Goal: Check status: Check status

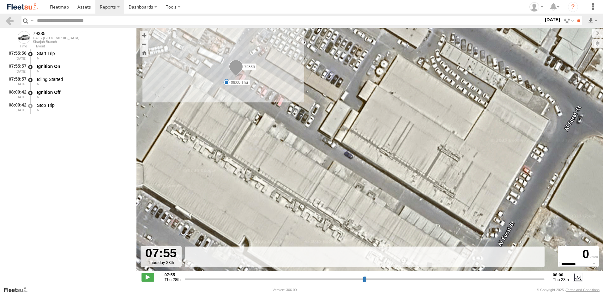
select select "**********"
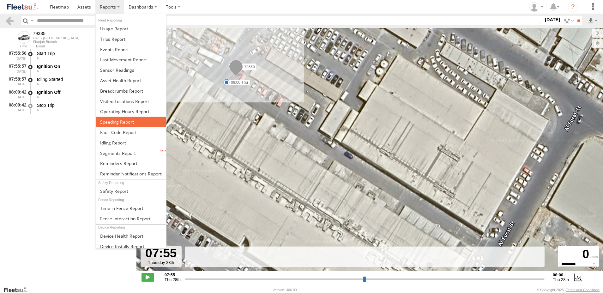
click at [128, 123] on span at bounding box center [117, 122] width 34 height 6
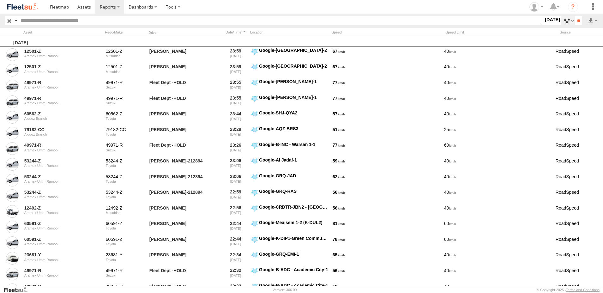
click at [566, 22] on label at bounding box center [568, 20] width 14 height 9
click at [0, 0] on label at bounding box center [0, 0] width 0 height 0
click at [578, 20] on input "**" at bounding box center [578, 20] width 7 height 9
click at [573, 42] on div "Thursday, 28th August 2025" at bounding box center [308, 40] width 616 height 11
click at [588, 23] on label at bounding box center [592, 20] width 11 height 9
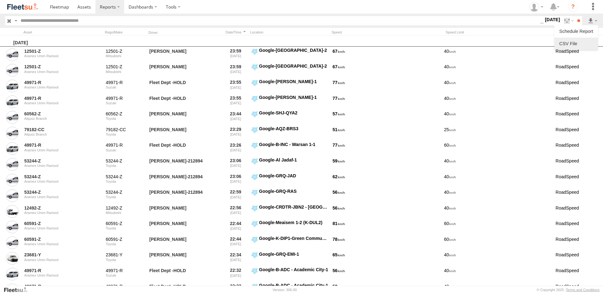
click at [574, 43] on link at bounding box center [576, 43] width 39 height 9
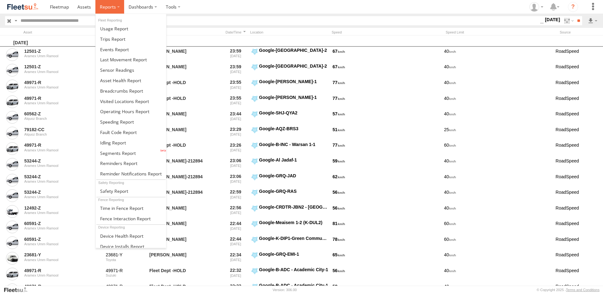
click at [109, 6] on span at bounding box center [108, 7] width 16 height 6
click at [131, 152] on span at bounding box center [118, 153] width 36 height 6
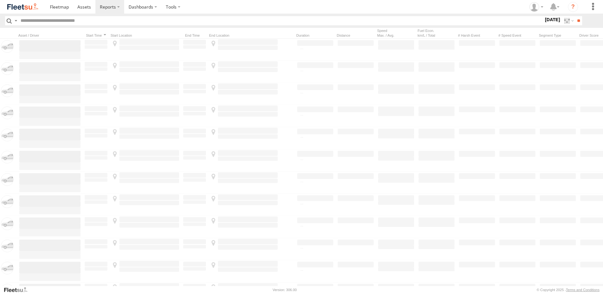
click at [0, 0] on label at bounding box center [0, 0] width 0 height 0
click at [0, 0] on div "AAN Branch" at bounding box center [0, 0] width 0 height 0
click at [0, 0] on span "Alquoz Branch" at bounding box center [0, 0] width 0 height 0
click at [0, 0] on span "AAN Branch" at bounding box center [0, 0] width 0 height 0
click at [0, 0] on div "Aramex Mofaic branch-[GEOGRAPHIC_DATA]" at bounding box center [0, 0] width 0 height 0
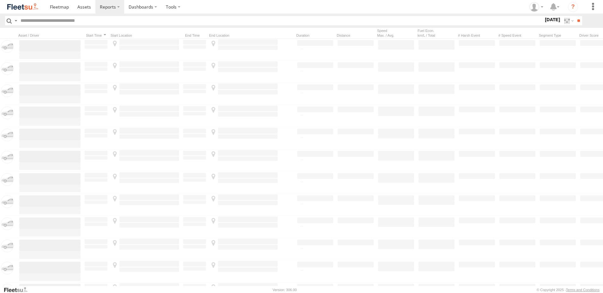
click at [0, 0] on span "Aramex Mofaic branch-[GEOGRAPHIC_DATA]" at bounding box center [0, 0] width 0 height 0
click at [0, 0] on span "Aramex Umm Ramool" at bounding box center [0, 0] width 0 height 0
click at [0, 0] on div "COURT DXB - GOP" at bounding box center [0, 0] width 0 height 0
click at [0, 0] on span "COURT DXB - GOP" at bounding box center [0, 0] width 0 height 0
click at [0, 0] on span "RAK Branch" at bounding box center [0, 0] width 0 height 0
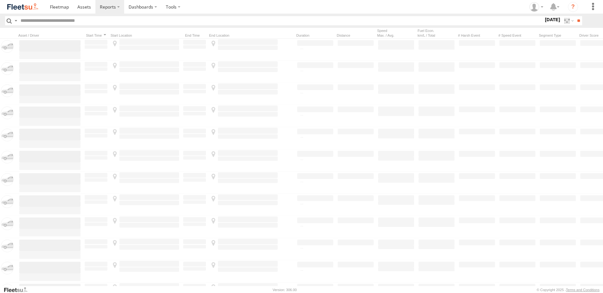
click at [0, 0] on span "Sharjah Branch" at bounding box center [0, 0] width 0 height 0
click at [576, 22] on input "**" at bounding box center [578, 20] width 7 height 9
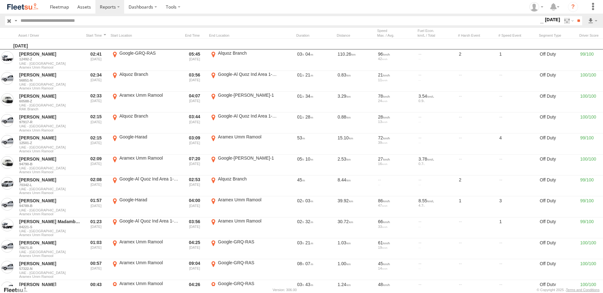
click at [100, 23] on input "text" at bounding box center [279, 20] width 522 height 9
paste input "*******"
click at [575, 16] on input "**" at bounding box center [578, 20] width 7 height 9
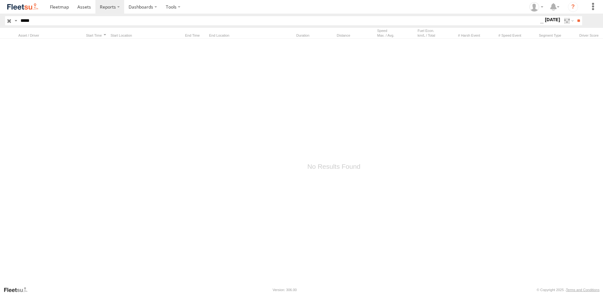
click at [575, 16] on input "**" at bounding box center [578, 20] width 7 height 9
drag, startPoint x: 41, startPoint y: 19, endPoint x: 3, endPoint y: 24, distance: 38.1
click at [3, 24] on header "Search Query Asset ID Asset Label Registration Manufacturer Model VIN Job ID **…" at bounding box center [301, 21] width 603 height 14
paste input "**"
click at [575, 16] on input "**" at bounding box center [578, 20] width 7 height 9
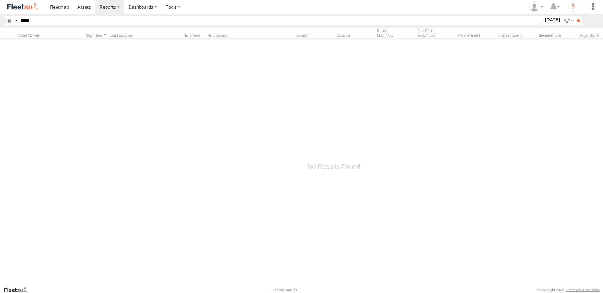
type input "*****"
click at [575, 16] on input "**" at bounding box center [578, 20] width 7 height 9
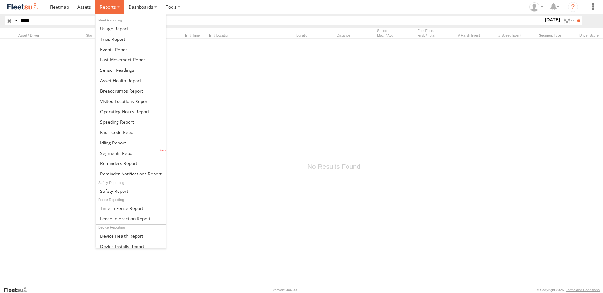
click at [103, 10] on label at bounding box center [109, 7] width 29 height 14
click at [129, 127] on link at bounding box center [131, 132] width 70 height 10
click at [129, 126] on link at bounding box center [131, 122] width 70 height 10
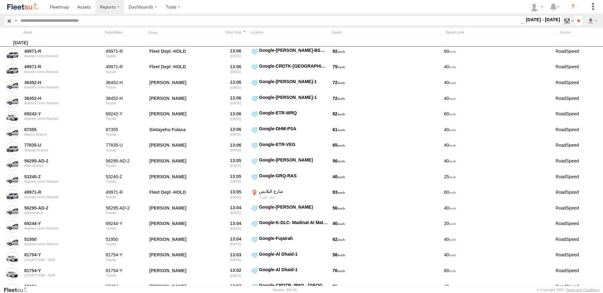
click at [565, 20] on label at bounding box center [568, 20] width 14 height 9
click at [521, 25] on div "UAE - United Arab Emirates All Assets AUH AUH-DXB AUH-MUS-BIKE AUH-OAR-BIKE Car…" at bounding box center [521, 21] width 0 height 8
click at [0, 0] on label at bounding box center [0, 0] width 0 height 0
click at [578, 21] on input "**" at bounding box center [578, 20] width 7 height 9
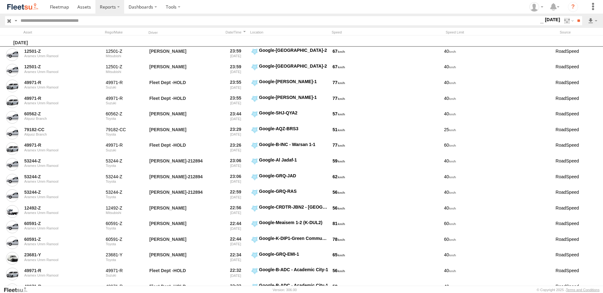
click at [54, 21] on input "text" at bounding box center [279, 20] width 522 height 9
paste input "*******"
click at [575, 16] on input "**" at bounding box center [578, 20] width 7 height 9
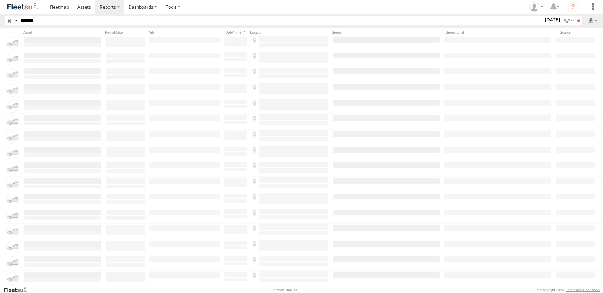
click at [54, 21] on input "*******" at bounding box center [279, 20] width 522 height 9
type input "*****"
click at [575, 16] on input "**" at bounding box center [578, 20] width 7 height 9
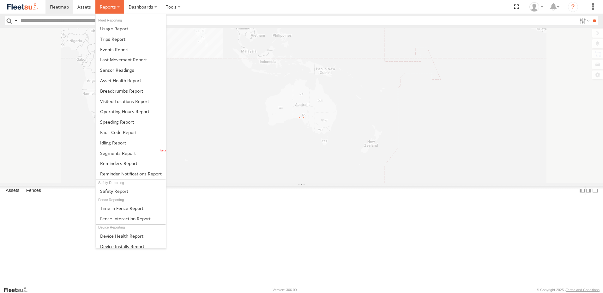
click at [104, 10] on span at bounding box center [108, 7] width 16 height 6
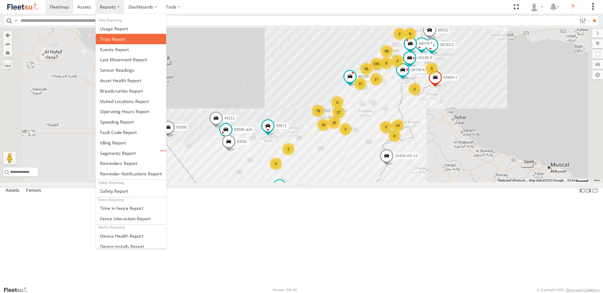
click at [125, 43] on link at bounding box center [131, 39] width 70 height 10
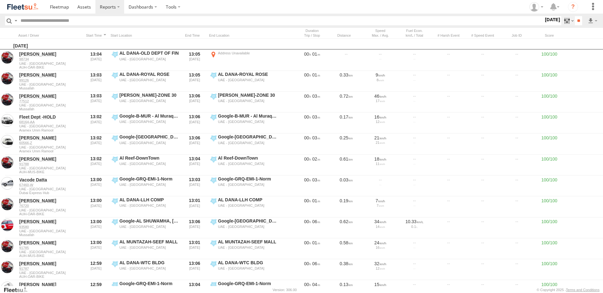
click at [563, 22] on label at bounding box center [568, 20] width 14 height 9
click at [0, 0] on label at bounding box center [0, 0] width 0 height 0
click at [0, 0] on span "AAN Branch" at bounding box center [0, 0] width 0 height 0
click at [0, 0] on span "Alquoz Branch" at bounding box center [0, 0] width 0 height 0
click at [0, 0] on span "Aramex Mofaic branch-[GEOGRAPHIC_DATA]" at bounding box center [0, 0] width 0 height 0
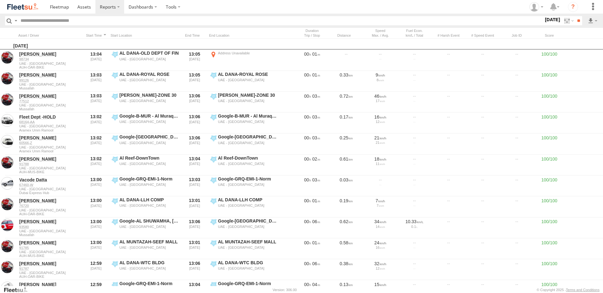
click at [0, 0] on span "Aramex Umm Ramool" at bounding box center [0, 0] width 0 height 0
click at [0, 0] on span "COURT DXB - GOP" at bounding box center [0, 0] width 0 height 0
click at [0, 0] on span "Defleeted Vehicles DXB" at bounding box center [0, 0] width 0 height 0
click at [0, 0] on span "RAK Branch" at bounding box center [0, 0] width 0 height 0
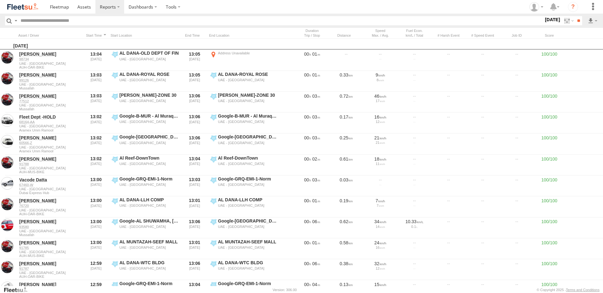
click at [0, 0] on span "Sharjah Branch" at bounding box center [0, 0] width 0 height 0
click at [0, 0] on label at bounding box center [0, 0] width 0 height 0
click at [578, 19] on input "**" at bounding box center [578, 20] width 7 height 9
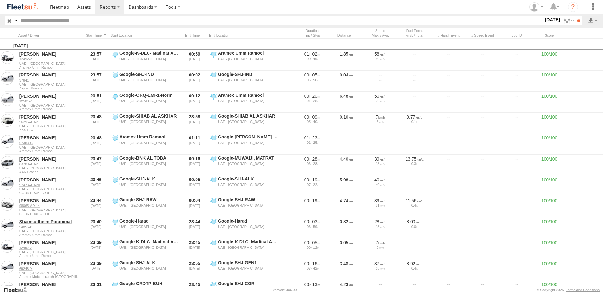
click at [36, 22] on input "text" at bounding box center [279, 20] width 522 height 9
paste input "*******"
click at [575, 16] on input "**" at bounding box center [578, 20] width 7 height 9
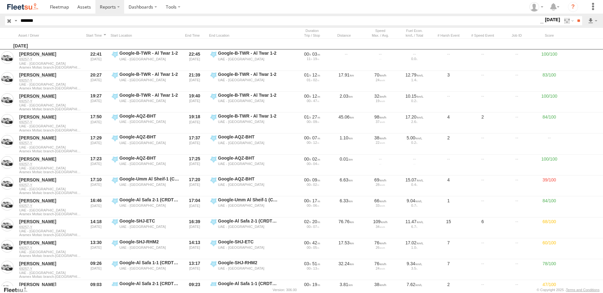
click at [34, 21] on input "*******" at bounding box center [279, 20] width 522 height 9
paste input "text"
type input "*******"
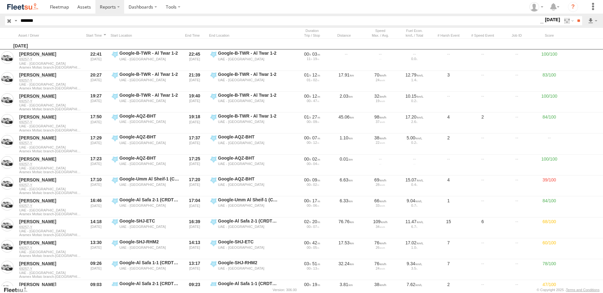
click at [575, 16] on input "**" at bounding box center [578, 20] width 7 height 9
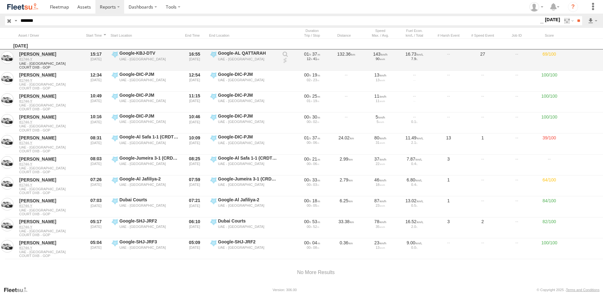
click at [287, 61] on link at bounding box center [285, 60] width 6 height 6
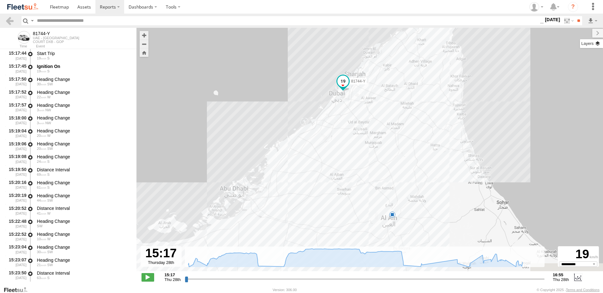
click at [598, 45] on label at bounding box center [591, 43] width 23 height 9
click at [0, 0] on span "Basemaps" at bounding box center [0, 0] width 0 height 0
click at [0, 0] on span "Satellite + Roadmap" at bounding box center [0, 0] width 0 height 0
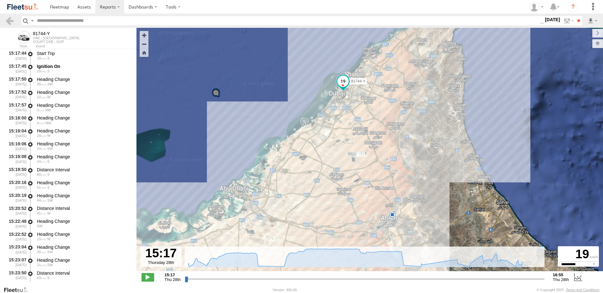
click at [0, 0] on span "Basemaps" at bounding box center [0, 0] width 0 height 0
click at [0, 0] on span "Overlays" at bounding box center [0, 0] width 0 height 0
click at [0, 0] on span "Assets" at bounding box center [0, 0] width 0 height 0
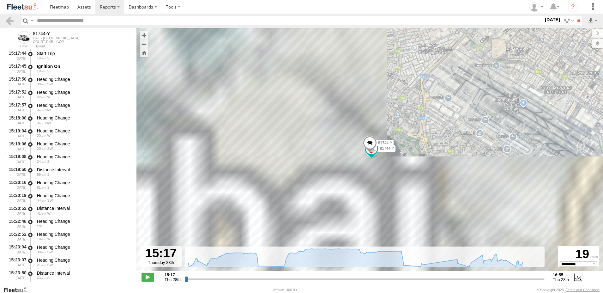
click at [0, 0] on span "Fences" at bounding box center [0, 0] width 0 height 0
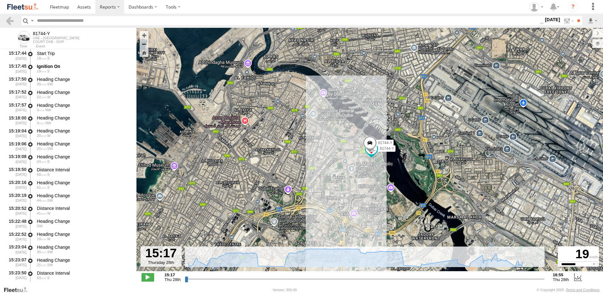
click at [0, 0] on span "Overlays" at bounding box center [0, 0] width 0 height 0
click at [582, 33] on label at bounding box center [592, 33] width 21 height 9
click at [146, 277] on span at bounding box center [147, 277] width 13 height 8
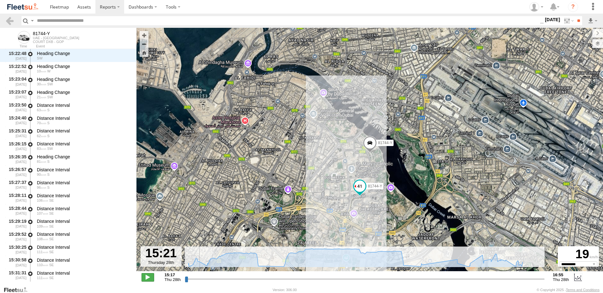
scroll to position [168, 0]
click at [363, 186] on span at bounding box center [359, 185] width 11 height 11
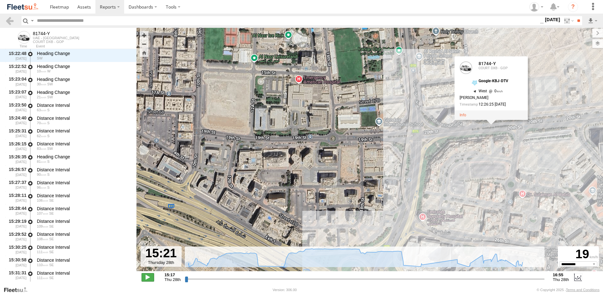
click at [150, 275] on span at bounding box center [147, 277] width 13 height 8
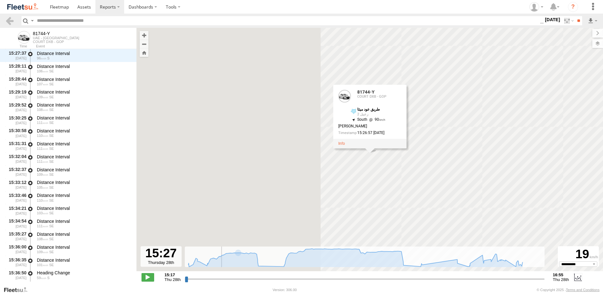
scroll to position [297, 0]
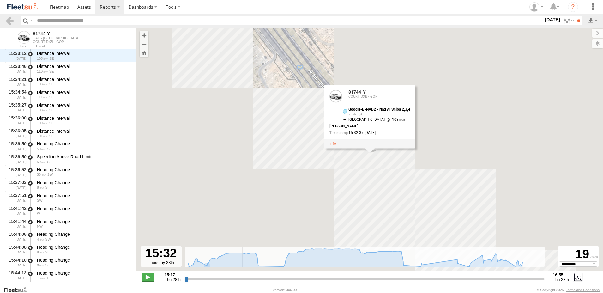
click at [147, 277] on span at bounding box center [147, 277] width 13 height 8
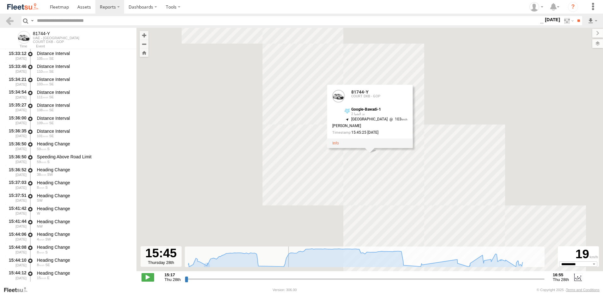
scroll to position [722, 0]
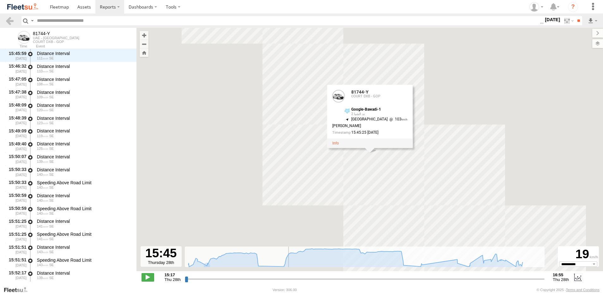
click at [288, 278] on input "range" at bounding box center [365, 279] width 360 height 6
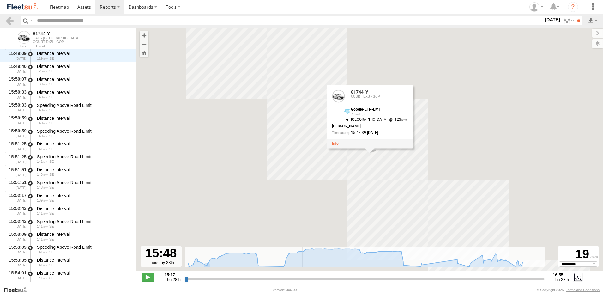
click at [301, 277] on input "range" at bounding box center [365, 279] width 360 height 6
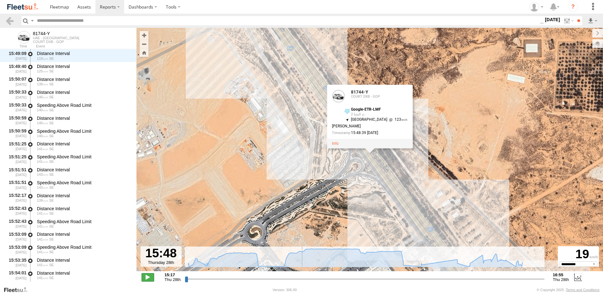
click at [149, 279] on span at bounding box center [147, 277] width 13 height 8
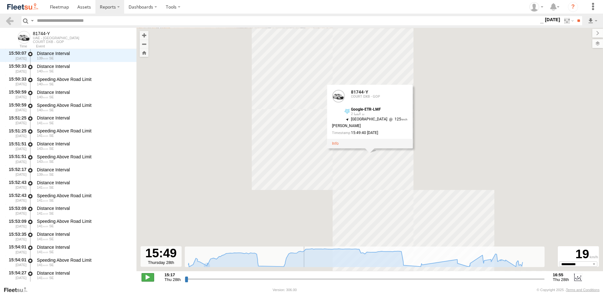
scroll to position [839, 0]
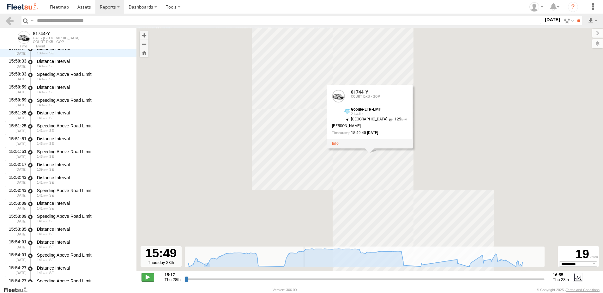
click at [149, 279] on span at bounding box center [147, 277] width 13 height 8
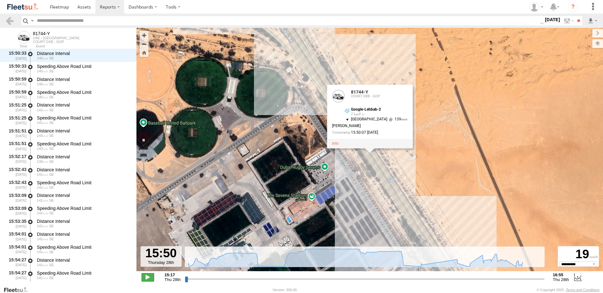
click at [149, 279] on span at bounding box center [147, 277] width 13 height 8
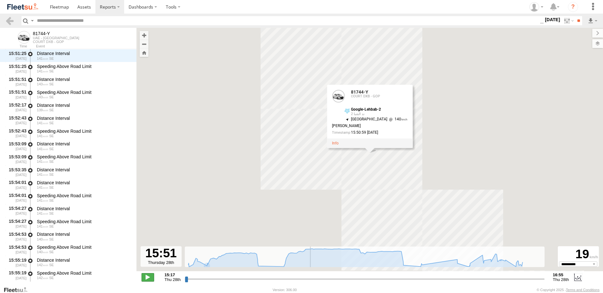
scroll to position [916, 0]
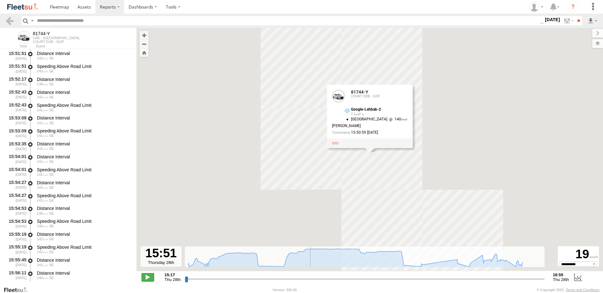
click at [149, 279] on span at bounding box center [147, 277] width 13 height 8
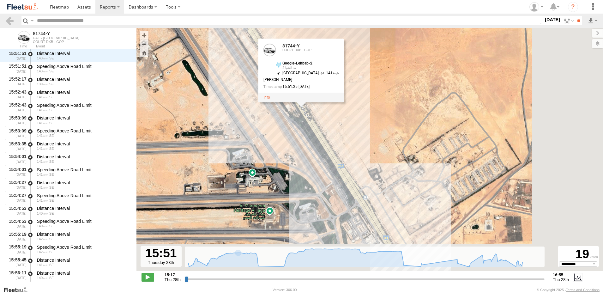
drag, startPoint x: 399, startPoint y: 217, endPoint x: 320, endPoint y: 141, distance: 109.2
click at [320, 141] on div "81744-Y 16:55 Thu 81744-Y 81744-Y COURT DXB - GOP Google-Lehbab-2 ند الشبا 2 24…" at bounding box center [369, 153] width 466 height 250
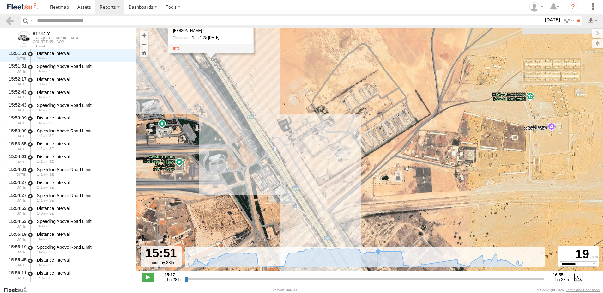
drag, startPoint x: 249, startPoint y: 192, endPoint x: 392, endPoint y: 258, distance: 157.4
click at [391, 263] on div "← Move left → Move right ↑ Move up ↓ Move down + Zoom in - Zoom out Home Jump l…" at bounding box center [369, 157] width 466 height 258
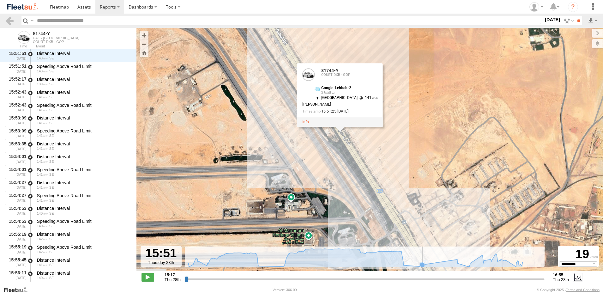
drag, startPoint x: 324, startPoint y: 183, endPoint x: 446, endPoint y: 255, distance: 141.5
click at [446, 255] on div "← Move left → Move right ↑ Move up ↓ Move down + Zoom in - Zoom out Home Jump l…" at bounding box center [369, 157] width 466 height 258
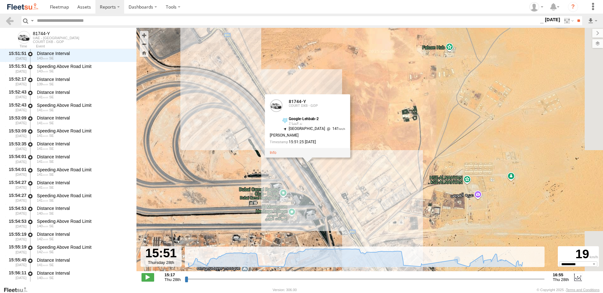
drag, startPoint x: 426, startPoint y: 213, endPoint x: 333, endPoint y: 195, distance: 95.6
click at [333, 195] on div "81744-Y 16:55 Thu 81744-Y 81744-Y COURT DXB - GOP Google-Lehbab-2 ند الشبا 2 24…" at bounding box center [369, 153] width 466 height 250
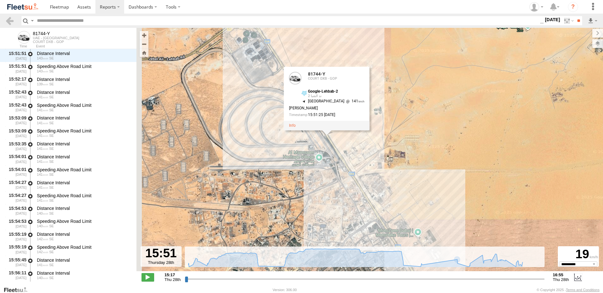
drag, startPoint x: 350, startPoint y: 203, endPoint x: 355, endPoint y: 159, distance: 44.9
click at [355, 159] on div "81744-Y 16:55 Thu 81744-Y 81744-Y COURT DXB - GOP Google-Lehbab-2 ند الشبا 2 24…" at bounding box center [369, 153] width 466 height 250
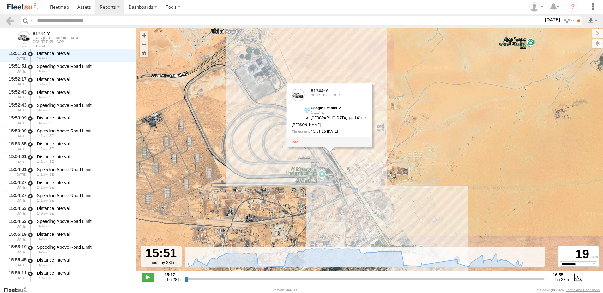
drag, startPoint x: 367, startPoint y: 176, endPoint x: 373, endPoint y: 218, distance: 42.8
click at [373, 218] on div "81744-Y 16:55 Thu 81744-Y 81744-Y COURT DXB - GOP Google-Lehbab-2 ند الشبا 2 24…" at bounding box center [369, 153] width 466 height 250
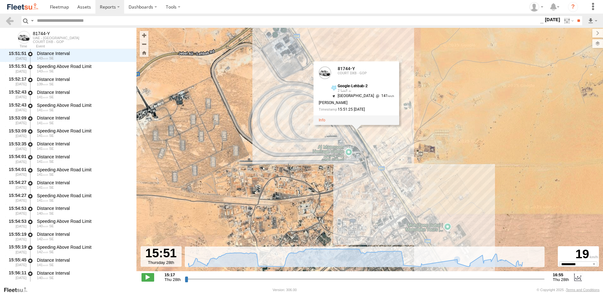
drag, startPoint x: 374, startPoint y: 214, endPoint x: 396, endPoint y: 173, distance: 47.0
click at [396, 173] on div "81744-Y 16:55 Thu 81744-Y 81744-Y COURT DXB - GOP Google-Lehbab-2 ند الشبا 2 24…" at bounding box center [369, 153] width 466 height 250
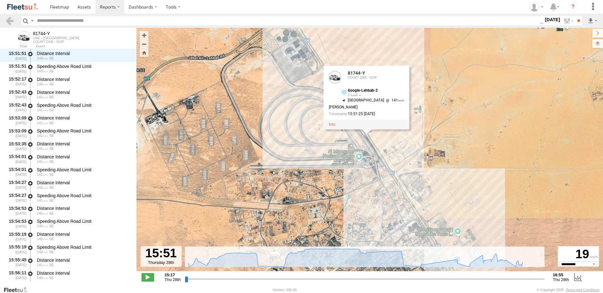
drag, startPoint x: 390, startPoint y: 185, endPoint x: 401, endPoint y: 190, distance: 12.2
click at [401, 190] on div "81744-Y 16:55 Thu 81744-Y 81744-Y COURT DXB - GOP Google-Lehbab-2 ند الشبا 2 24…" at bounding box center [369, 153] width 466 height 250
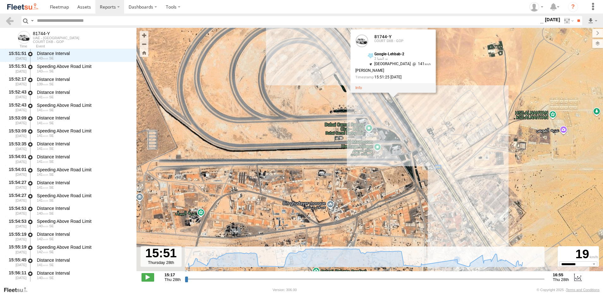
drag, startPoint x: 386, startPoint y: 185, endPoint x: 441, endPoint y: 203, distance: 58.1
click at [441, 203] on div "81744-Y 16:55 Thu 81744-Y 81744-Y COURT DXB - GOP Google-Lehbab-2 ند الشبا 2 24…" at bounding box center [369, 153] width 466 height 250
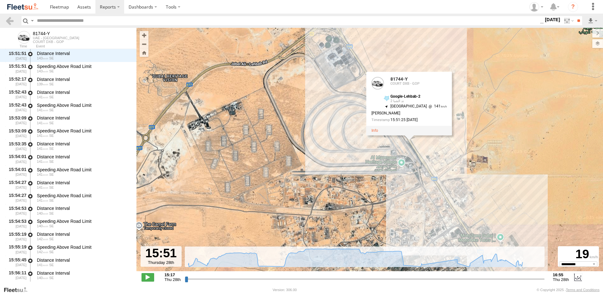
drag, startPoint x: 439, startPoint y: 201, endPoint x: 428, endPoint y: 189, distance: 16.1
click at [428, 189] on div "81744-Y 16:55 Thu 81744-Y 81744-Y COURT DXB - GOP Google-Lehbab-2 ند الشبا 2 24…" at bounding box center [369, 153] width 466 height 250
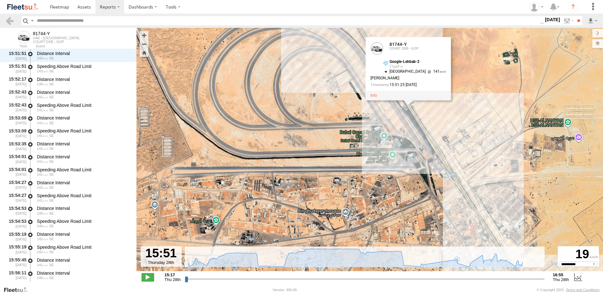
drag, startPoint x: 427, startPoint y: 189, endPoint x: 446, endPoint y: 209, distance: 27.2
click at [445, 208] on div "81744-Y 16:55 Thu 81744-Y 81744-Y COURT DXB - GOP Google-Lehbab-2 ند الشبا 2 24…" at bounding box center [369, 153] width 466 height 250
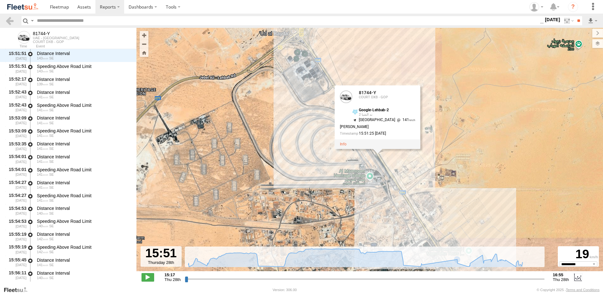
drag, startPoint x: 443, startPoint y: 202, endPoint x: 392, endPoint y: 199, distance: 50.9
click at [392, 199] on div "81744-Y 16:55 Thu 81744-Y 81744-Y COURT DXB - GOP Google-Lehbab-2 ند الشبا 2 24…" at bounding box center [369, 153] width 466 height 250
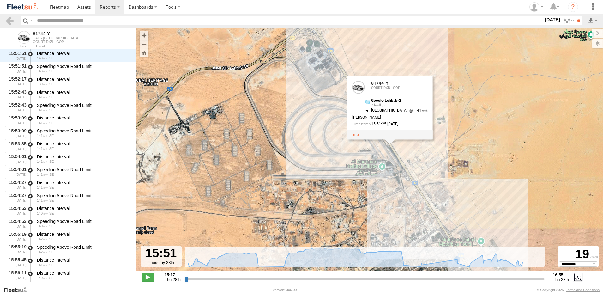
drag, startPoint x: 393, startPoint y: 198, endPoint x: 405, endPoint y: 189, distance: 16.0
click at [405, 189] on div "81744-Y 16:55 Thu 81744-Y 81744-Y COURT DXB - GOP Google-Lehbab-2 ند الشبا 2 24…" at bounding box center [369, 153] width 466 height 250
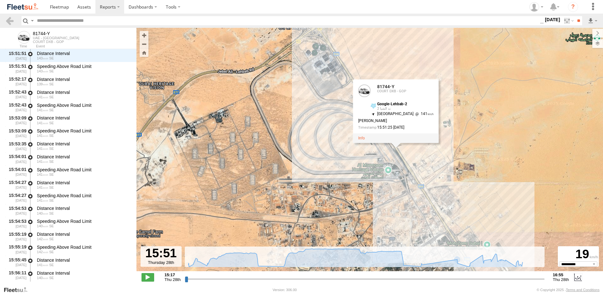
drag, startPoint x: 406, startPoint y: 189, endPoint x: 413, endPoint y: 193, distance: 8.1
click at [413, 193] on div "81744-Y 16:55 Thu 81744-Y 81744-Y COURT DXB - GOP Google-Lehbab-2 ند الشبا 2 24…" at bounding box center [369, 153] width 466 height 250
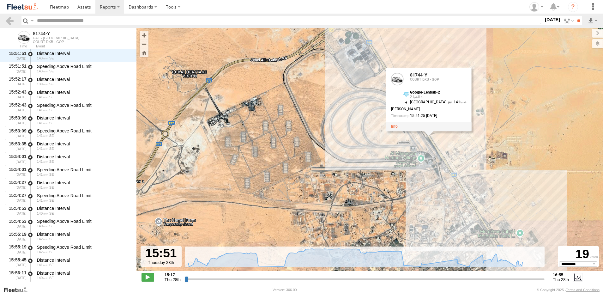
drag, startPoint x: 397, startPoint y: 194, endPoint x: 428, endPoint y: 181, distance: 34.1
click at [431, 181] on div "81744-Y 16:55 Thu 81744-Y 81744-Y COURT DXB - GOP Google-Lehbab-2 ند الشبا 2 24…" at bounding box center [369, 153] width 466 height 250
click at [58, 68] on div "Speeding Above Road Limit" at bounding box center [83, 66] width 93 height 6
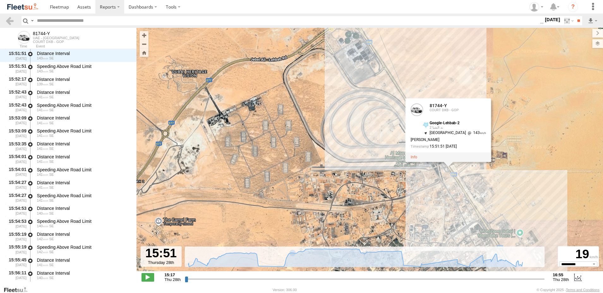
click at [319, 279] on input "range" at bounding box center [365, 279] width 360 height 6
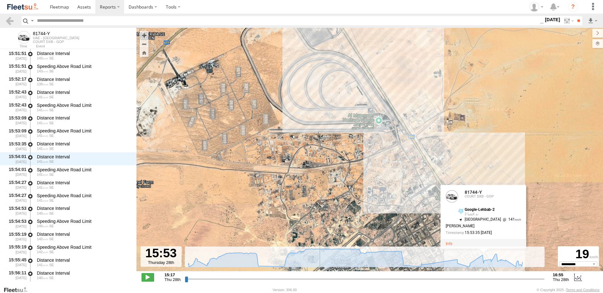
scroll to position [1019, 0]
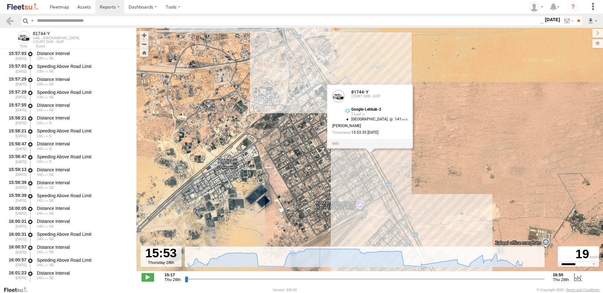
click at [330, 279] on input "range" at bounding box center [365, 279] width 360 height 6
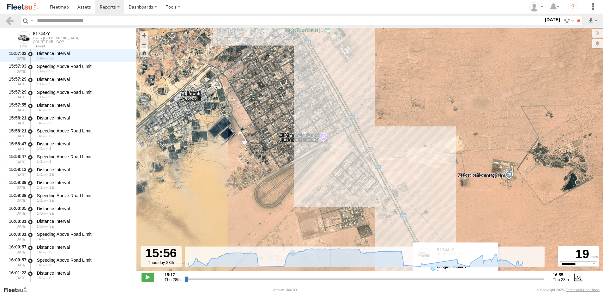
scroll to position [1187, 0]
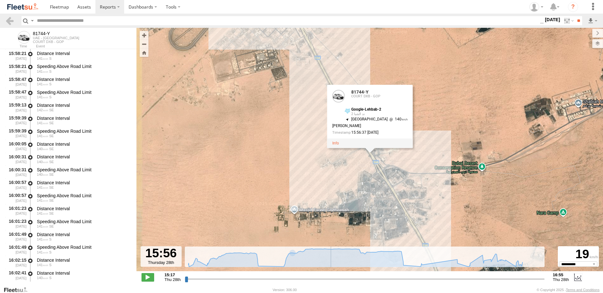
click at [334, 279] on input "range" at bounding box center [365, 279] width 360 height 6
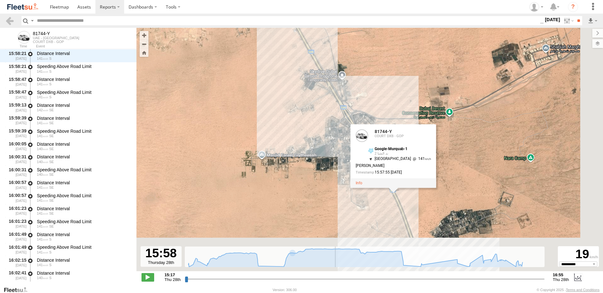
scroll to position [1251, 0]
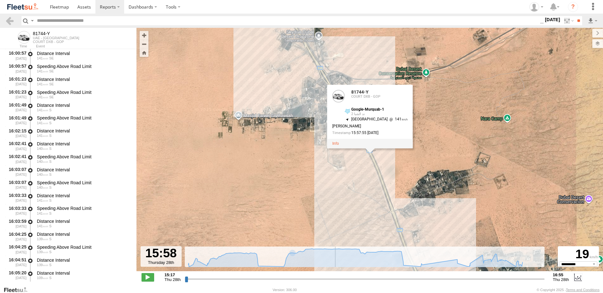
click at [344, 279] on input "range" at bounding box center [365, 279] width 360 height 6
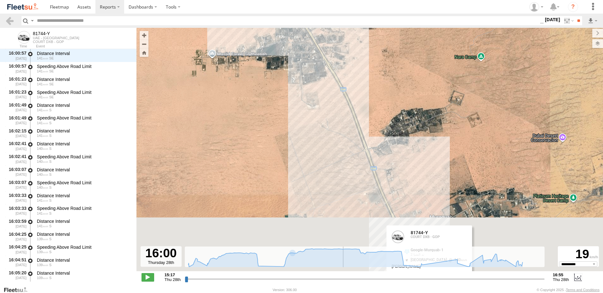
scroll to position [1381, 0]
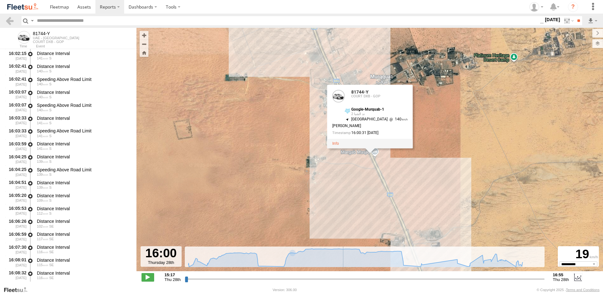
click at [349, 279] on input "range" at bounding box center [365, 279] width 360 height 6
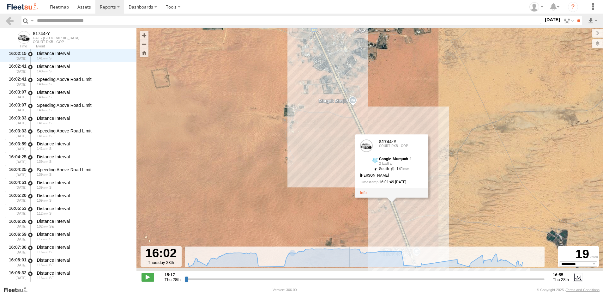
scroll to position [1458, 0]
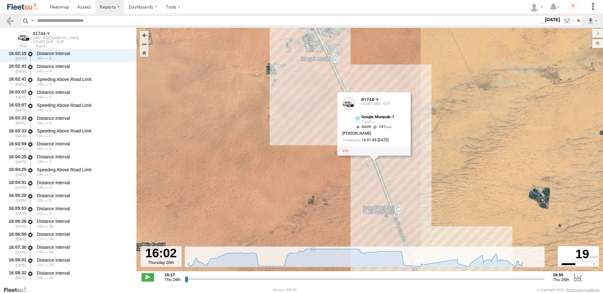
drag, startPoint x: 199, startPoint y: 80, endPoint x: 204, endPoint y: 88, distance: 10.2
click at [204, 88] on div "81744-Y 16:55 Thu 81744-Y 81744-Y COURT DXB - GOP Google-Murquab-1 ند الشبا 2 2…" at bounding box center [369, 153] width 466 height 250
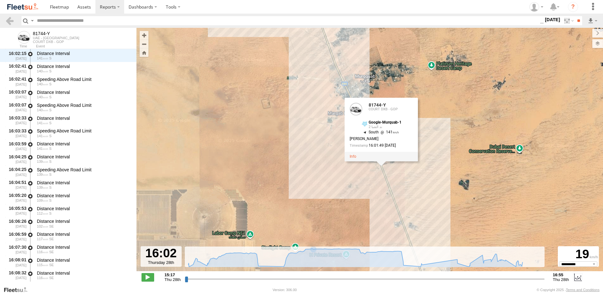
drag, startPoint x: 209, startPoint y: 95, endPoint x: 299, endPoint y: 135, distance: 98.4
click at [299, 135] on div "81744-Y 16:55 Thu 81744-Y 81744-Y COURT DXB - GOP Google-Murquab-1 ند الشبا 2 2…" at bounding box center [369, 153] width 466 height 250
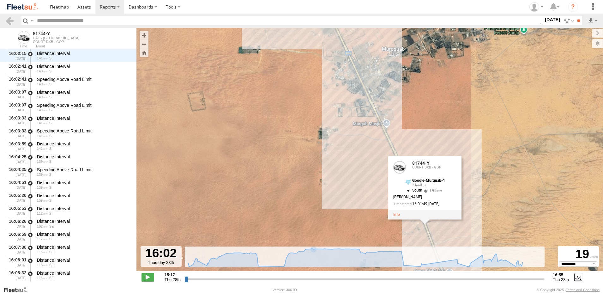
drag, startPoint x: 251, startPoint y: 112, endPoint x: 162, endPoint y: 123, distance: 89.5
click at [162, 123] on div "81744-Y 16:55 Thu 81744-Y 81744-Y COURT DXB - GOP Google-Murquab-1 ند الشبا 2 2…" at bounding box center [369, 153] width 466 height 250
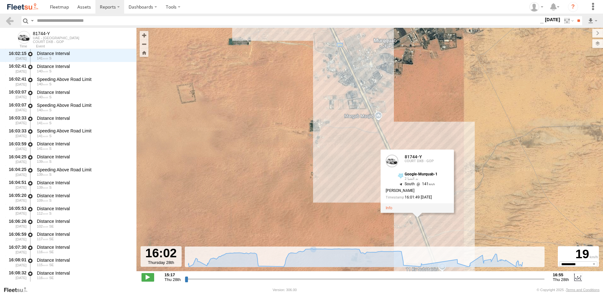
drag, startPoint x: 193, startPoint y: 124, endPoint x: 225, endPoint y: 100, distance: 40.0
click at [225, 100] on div "81744-Y 16:55 Thu 81744-Y 81744-Y COURT DXB - GOP Google-Murquab-1 ند الشبا 2 2…" at bounding box center [369, 153] width 466 height 250
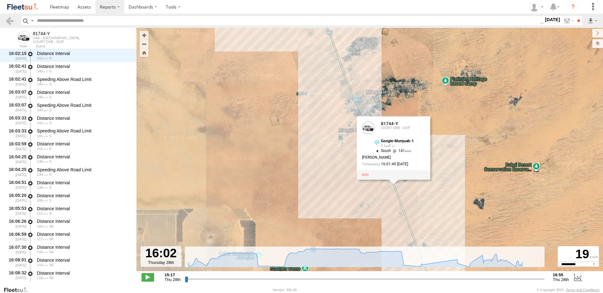
drag, startPoint x: 231, startPoint y: 112, endPoint x: 297, endPoint y: 137, distance: 70.3
click at [297, 137] on div "81744-Y 16:55 Thu 81744-Y 81744-Y COURT DXB - GOP Google-Murquab-1 ند الشبا 2 2…" at bounding box center [369, 153] width 466 height 250
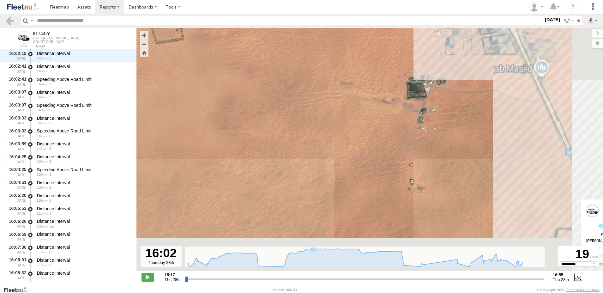
drag, startPoint x: 359, startPoint y: 113, endPoint x: 170, endPoint y: -13, distance: 227.0
click at [170, 0] on html at bounding box center [301, 146] width 603 height 293
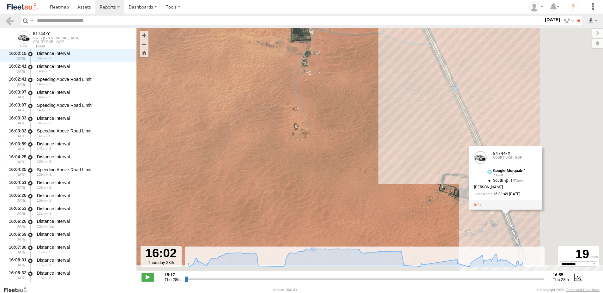
drag, startPoint x: 398, startPoint y: 96, endPoint x: 303, endPoint y: 50, distance: 105.1
click at [304, 50] on div "81744-Y 16:55 Thu 81744-Y 81744-Y COURT DXB - GOP Google-Murquab-1 ند الشبا 2 2…" at bounding box center [369, 153] width 466 height 250
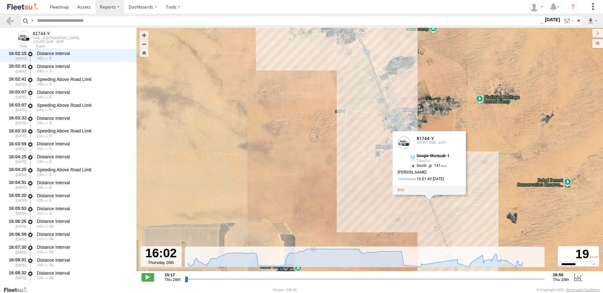
drag, startPoint x: 345, startPoint y: 101, endPoint x: 377, endPoint y: 191, distance: 95.3
click at [377, 191] on div "81744-Y 16:55 Thu 81744-Y 81744-Y COURT DXB - GOP Google-Murquab-1 ند الشبا 2 2…" at bounding box center [369, 153] width 466 height 250
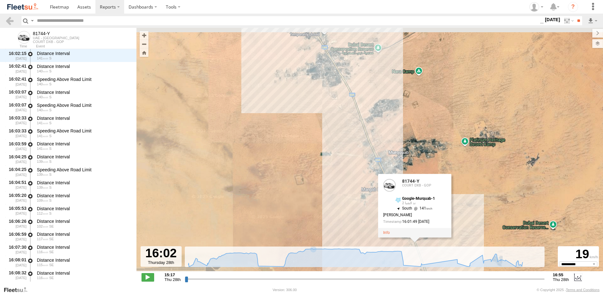
drag, startPoint x: 333, startPoint y: 164, endPoint x: 313, endPoint y: 179, distance: 25.5
click at [313, 179] on div "81744-Y 16:55 Thu 81744-Y 81744-Y COURT DXB - GOP Google-Murquab-1 ند الشبا 2 2…" at bounding box center [369, 153] width 466 height 250
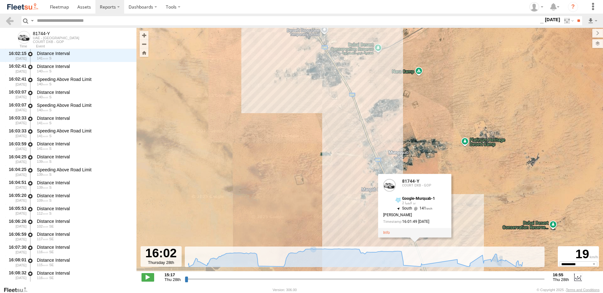
click at [303, 173] on div "81744-Y 16:55 Thu 81744-Y 81744-Y COURT DXB - GOP Google-Murquab-1 ند الشبا 2 2…" at bounding box center [369, 153] width 466 height 250
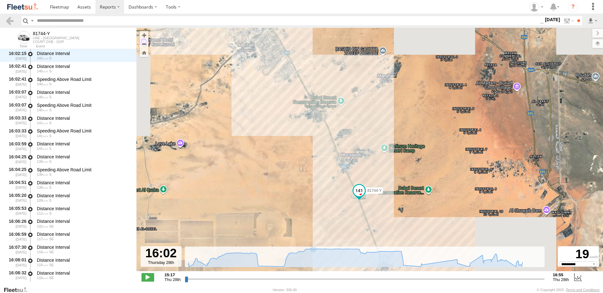
drag, startPoint x: 303, startPoint y: 173, endPoint x: 303, endPoint y: 165, distance: 8.5
click at [303, 165] on div "81744-Y 16:55 Thu 81744-Y" at bounding box center [369, 153] width 466 height 250
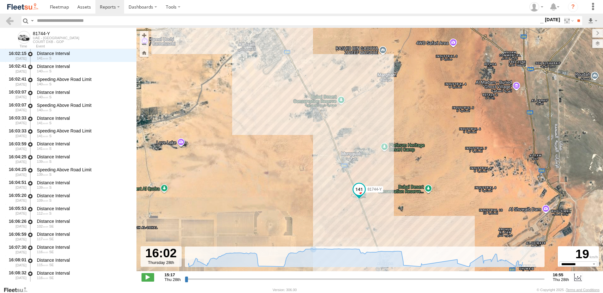
click at [353, 189] on span at bounding box center [359, 190] width 14 height 17
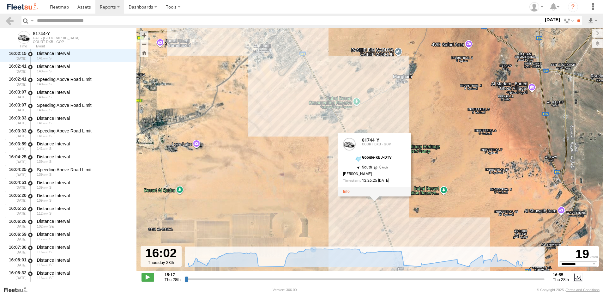
drag, startPoint x: 237, startPoint y: 163, endPoint x: 271, endPoint y: 166, distance: 33.6
click at [271, 166] on div "81744-Y 16:55 Thu 81744-Y 81744-Y COURT DXB - GOP Google-KBJ-DTV 24.78303 , 55.…" at bounding box center [369, 153] width 466 height 250
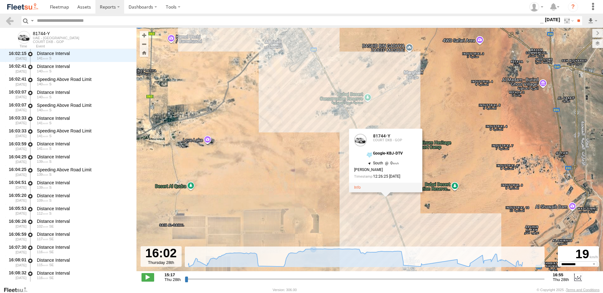
drag, startPoint x: 277, startPoint y: 172, endPoint x: 270, endPoint y: 166, distance: 9.4
click at [270, 166] on div "81744-Y 16:55 Thu 81744-Y 81744-Y COURT DXB - GOP Google-KBJ-DTV 24.78303 , 55.…" at bounding box center [369, 153] width 466 height 250
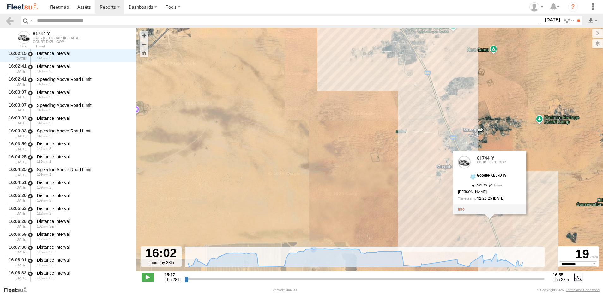
drag, startPoint x: 275, startPoint y: 169, endPoint x: 262, endPoint y: 155, distance: 18.3
click at [262, 155] on div "81744-Y 16:55 Thu 81744-Y 81744-Y COURT DXB - GOP Google-KBJ-DTV 24.78303 , 55.…" at bounding box center [369, 153] width 466 height 250
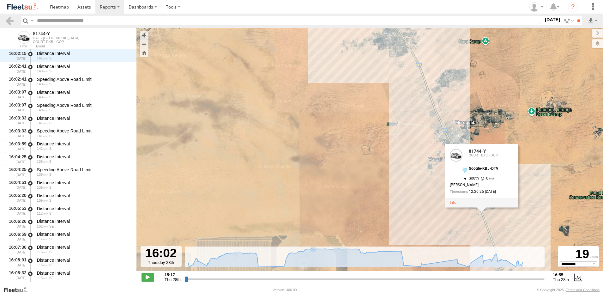
drag, startPoint x: 337, startPoint y: 188, endPoint x: 313, endPoint y: 188, distance: 24.0
click at [321, 186] on div "81744-Y 16:55 Thu 81744-Y 81744-Y COURT DXB - GOP Google-KBJ-DTV 24.78303 , 55.…" at bounding box center [369, 153] width 466 height 250
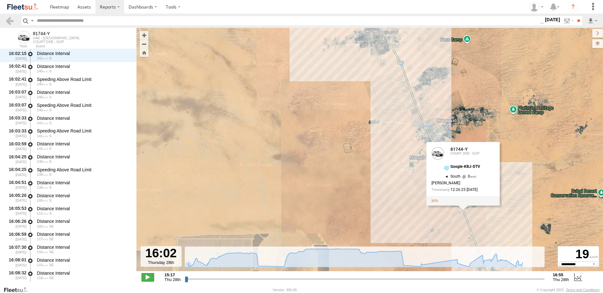
click at [151, 275] on span at bounding box center [147, 277] width 13 height 8
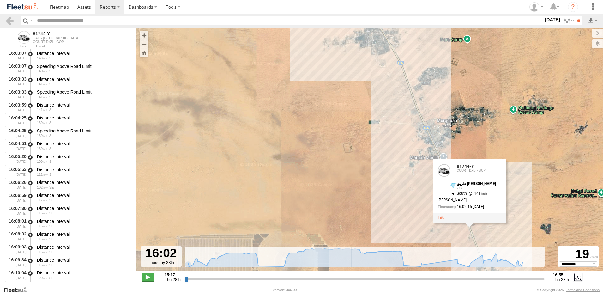
click at [151, 275] on span at bounding box center [147, 277] width 13 height 8
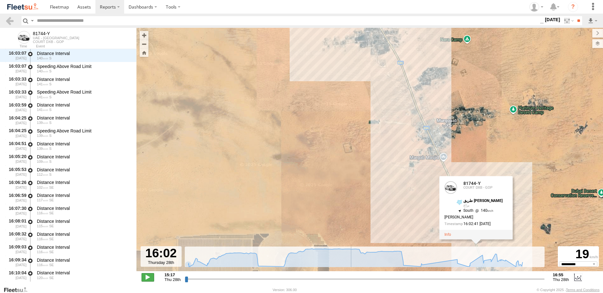
scroll to position [1497, 0]
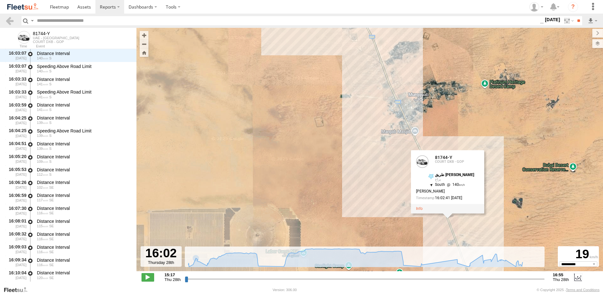
drag, startPoint x: 273, startPoint y: 209, endPoint x: 244, endPoint y: 187, distance: 36.6
click at [244, 183] on div "81744-Y 16:55 Thu 81744-Y 81744-Y COURT DXB - GOP طريق طحنون بن محمد آل نهيان ي…" at bounding box center [369, 153] width 466 height 250
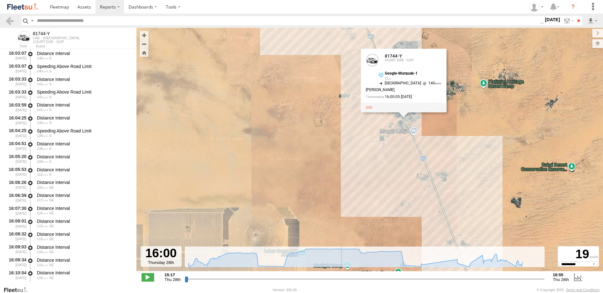
scroll to position [1355, 0]
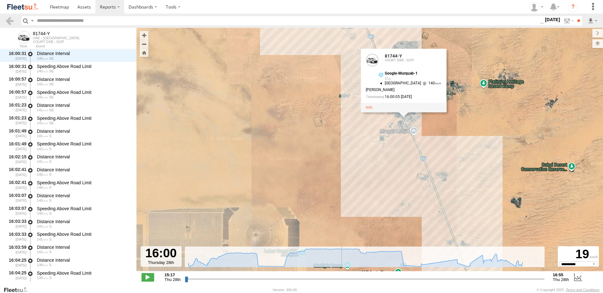
click at [342, 281] on input "range" at bounding box center [365, 279] width 360 height 6
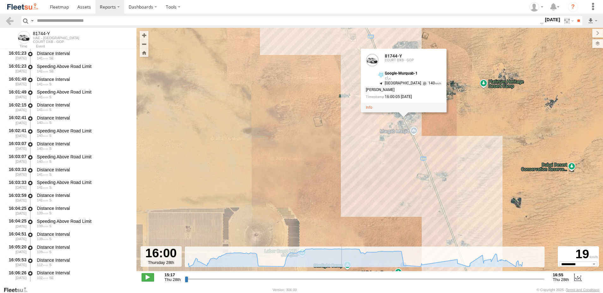
click at [345, 281] on input "range" at bounding box center [365, 279] width 360 height 6
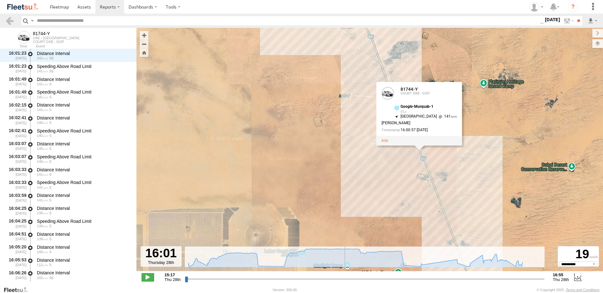
scroll to position [1406, 0]
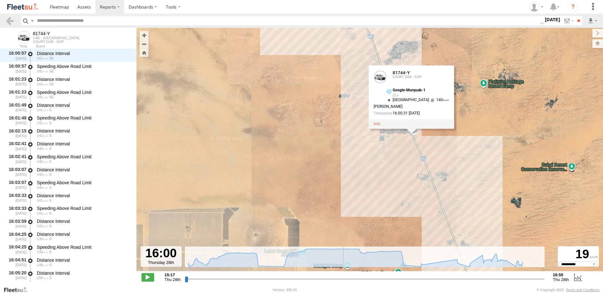
click at [343, 281] on input "range" at bounding box center [365, 279] width 360 height 6
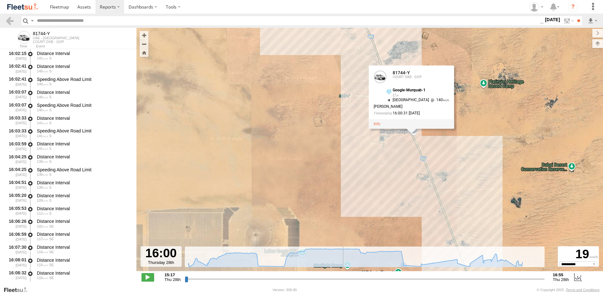
click at [348, 282] on input "range" at bounding box center [365, 279] width 360 height 6
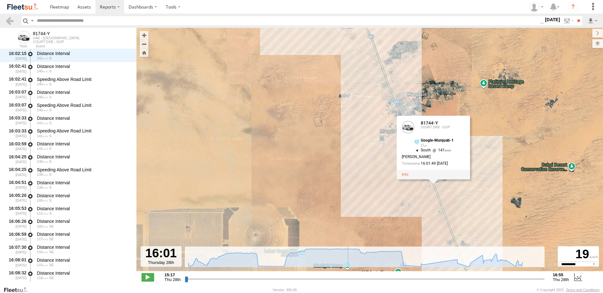
scroll to position [1458, 0]
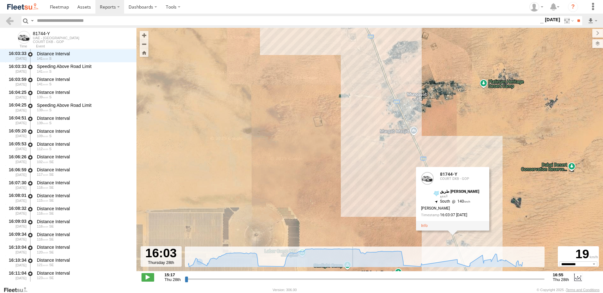
click at [353, 280] on input "range" at bounding box center [365, 279] width 360 height 6
click at [357, 278] on input "range" at bounding box center [365, 279] width 360 height 6
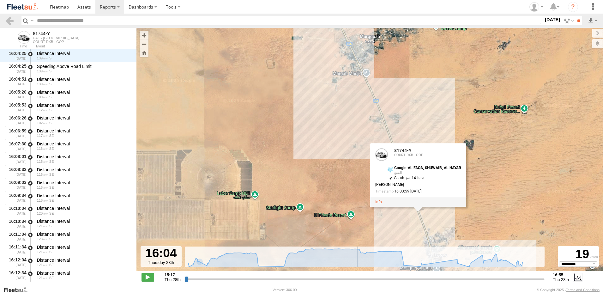
scroll to position [1561, 0]
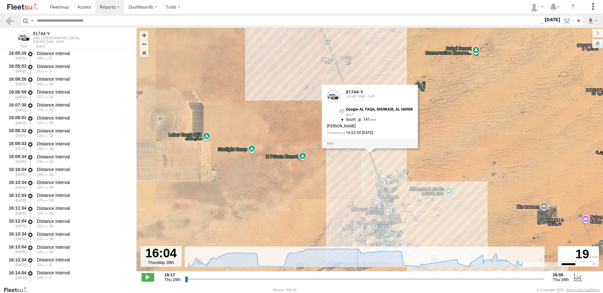
click at [359, 278] on input "range" at bounding box center [365, 279] width 360 height 6
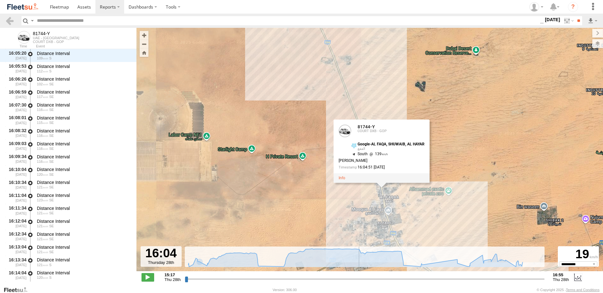
scroll to position [1600, 0]
click at [363, 278] on input "range" at bounding box center [365, 279] width 360 height 6
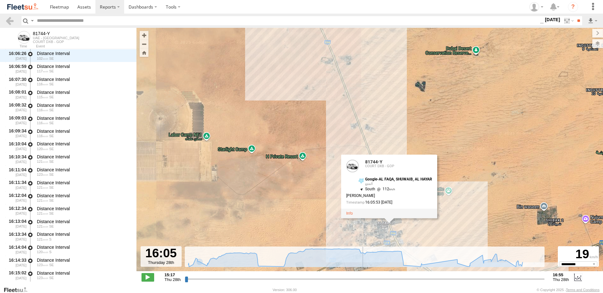
scroll to position [1626, 0]
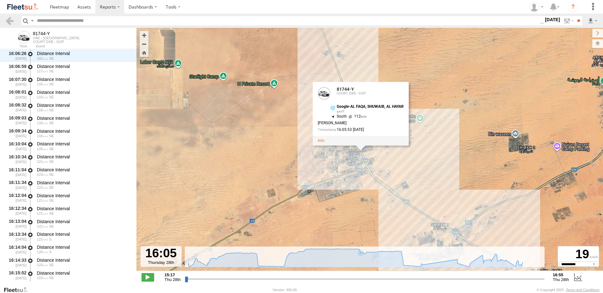
drag, startPoint x: 325, startPoint y: 216, endPoint x: 303, endPoint y: 144, distance: 75.7
click at [303, 144] on div "81744-Y 16:55 Thu 81744-Y 81744-Y COURT DXB - GOP Google-AL FAQA, SHUWAIB, AL H…" at bounding box center [369, 153] width 466 height 250
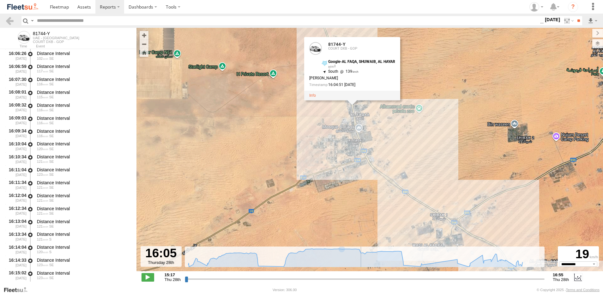
scroll to position [1600, 0]
click at [360, 279] on input "range" at bounding box center [365, 279] width 360 height 6
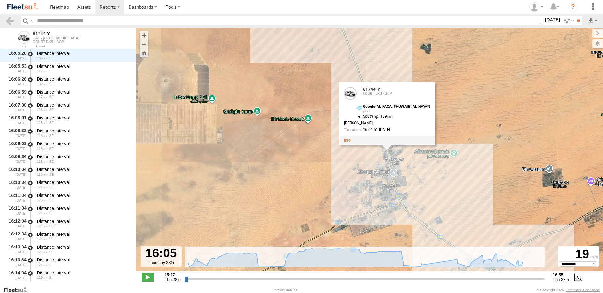
drag, startPoint x: 324, startPoint y: 192, endPoint x: 362, endPoint y: 252, distance: 71.0
click at [362, 243] on div "81744-Y 16:55 Thu 81744-Y 81744-Y COURT DXB - GOP Google-AL FAQA, SHUWAIB, AL H…" at bounding box center [369, 153] width 466 height 250
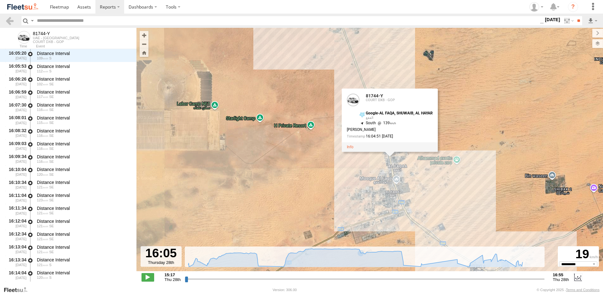
click at [360, 279] on input "range" at bounding box center [365, 279] width 360 height 6
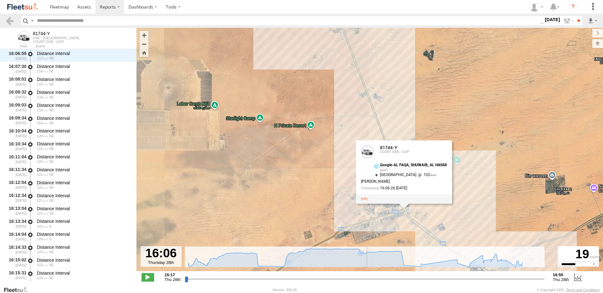
click at [366, 278] on input "range" at bounding box center [365, 279] width 360 height 6
click at [368, 278] on input "range" at bounding box center [365, 279] width 360 height 6
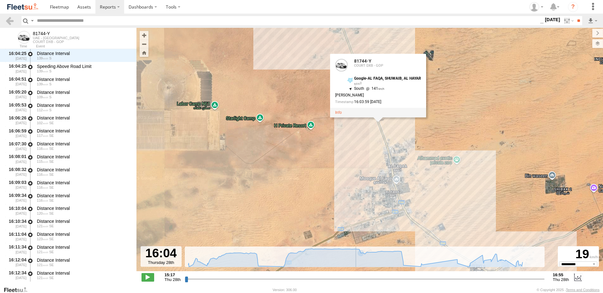
click at [356, 277] on input "range" at bounding box center [365, 279] width 360 height 6
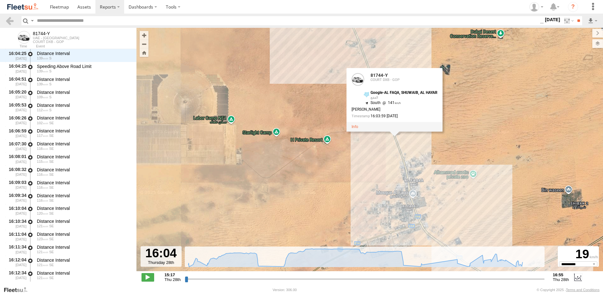
drag, startPoint x: 328, startPoint y: 209, endPoint x: 346, endPoint y: 224, distance: 23.3
click at [346, 223] on div "81744-Y 16:55 Thu 81744-Y 81744-Y COURT DXB - GOP Google-AL FAQA, SHUWAIB, AL H…" at bounding box center [369, 153] width 466 height 250
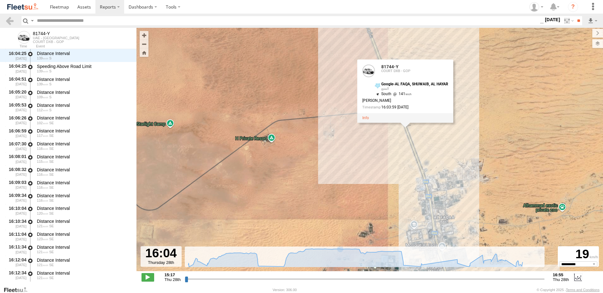
drag, startPoint x: 299, startPoint y: 171, endPoint x: 198, endPoint y: 188, distance: 102.0
click at [198, 188] on div "81744-Y 16:55 Thu 81744-Y 81744-Y COURT DXB - GOP Google-AL FAQA, SHUWAIB, AL H…" at bounding box center [369, 153] width 466 height 250
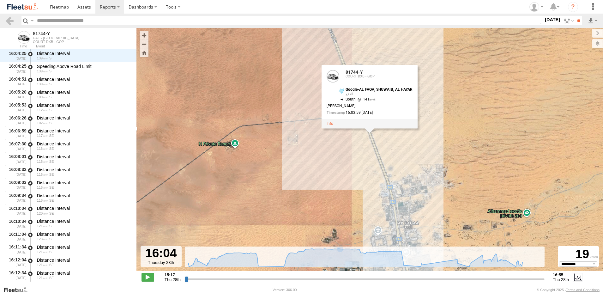
drag, startPoint x: 300, startPoint y: 174, endPoint x: 259, endPoint y: 176, distance: 41.4
click at [259, 176] on div "81744-Y 16:55 Thu 81744-Y 81744-Y COURT DXB - GOP Google-AL FAQA, SHUWAIB, AL H…" at bounding box center [369, 153] width 466 height 250
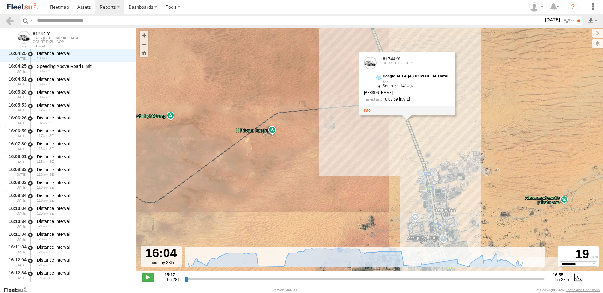
drag, startPoint x: 255, startPoint y: 168, endPoint x: 293, endPoint y: 154, distance: 40.7
click at [293, 154] on div "81744-Y 16:55 Thu 81744-Y 81744-Y COURT DXB - GOP Google-AL FAQA, SHUWAIB, AL H…" at bounding box center [369, 153] width 466 height 250
click at [315, 152] on div "81744-Y 16:55 Thu 81744-Y 81744-Y COURT DXB - GOP Google-AL FAQA, SHUWAIB, AL H…" at bounding box center [369, 153] width 466 height 250
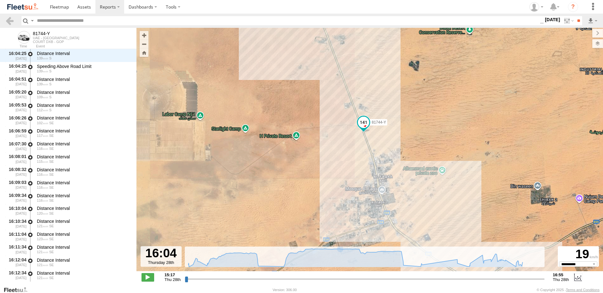
click at [363, 122] on span at bounding box center [362, 122] width 11 height 11
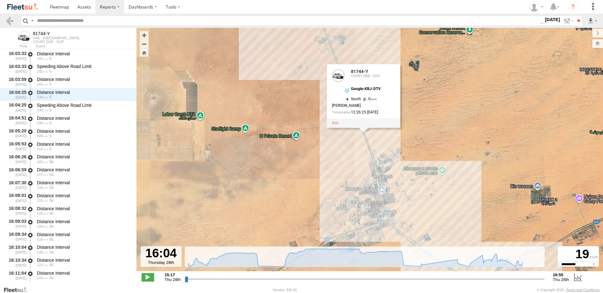
click at [353, 279] on input "range" at bounding box center [365, 279] width 360 height 6
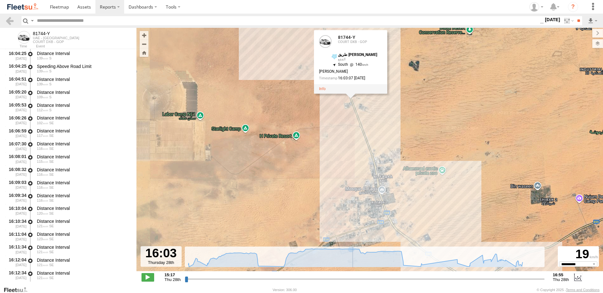
type input "**********"
click at [356, 280] on input "range" at bounding box center [365, 279] width 360 height 6
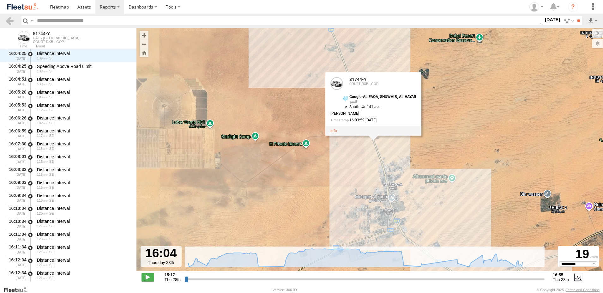
drag, startPoint x: 313, startPoint y: 211, endPoint x: 323, endPoint y: 219, distance: 13.5
click at [323, 219] on div "81744-Y 16:55 Thu 81744-Y 81744-Y COURT DXB - GOP Google-AL FAQA, SHUWAIB, AL H…" at bounding box center [369, 153] width 466 height 250
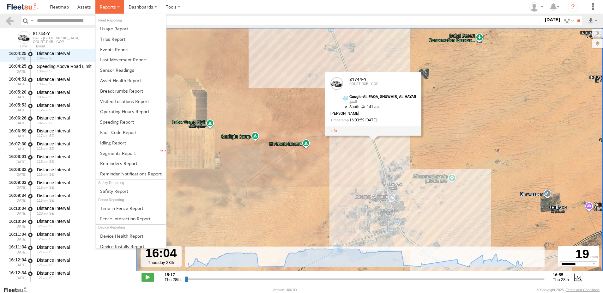
click at [104, 4] on span at bounding box center [108, 7] width 16 height 6
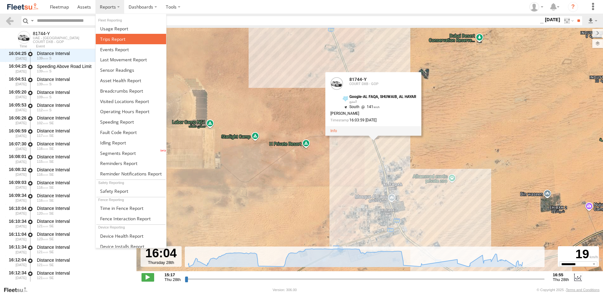
click at [107, 43] on link at bounding box center [131, 39] width 70 height 10
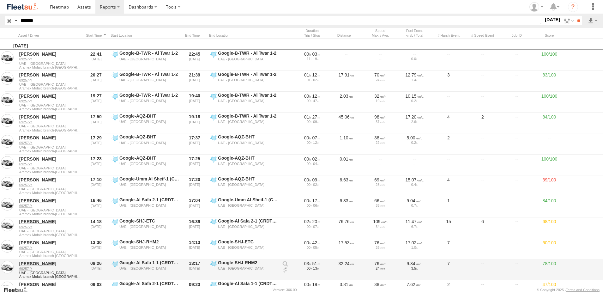
click at [283, 270] on link at bounding box center [285, 270] width 6 height 6
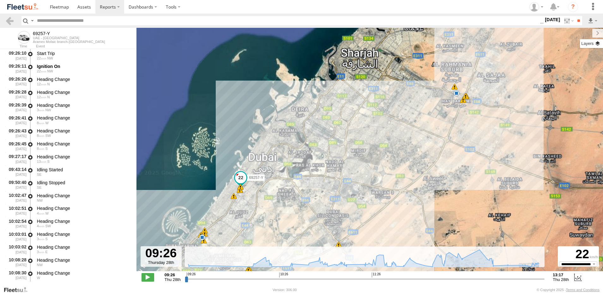
click at [597, 46] on label at bounding box center [591, 43] width 23 height 9
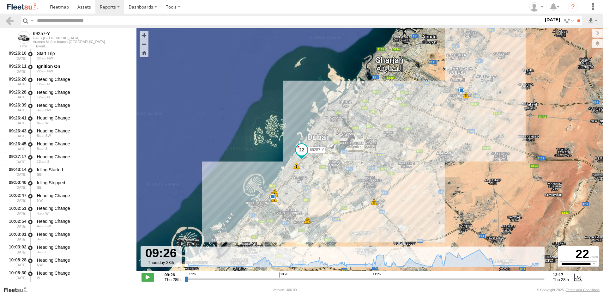
click at [0, 0] on span "Overlays" at bounding box center [0, 0] width 0 height 0
click at [0, 0] on span "Assets" at bounding box center [0, 0] width 0 height 0
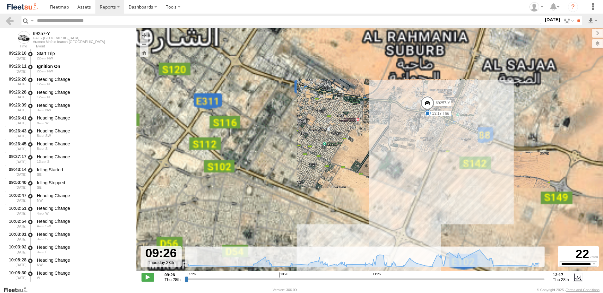
click at [0, 0] on span "Overlays" at bounding box center [0, 0] width 0 height 0
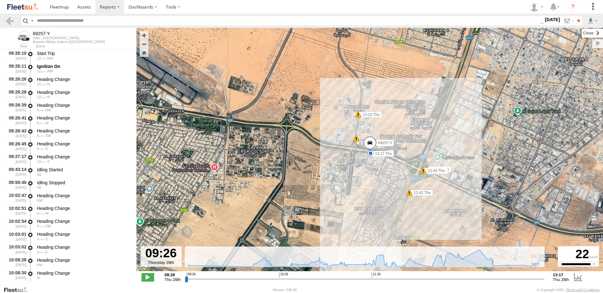
click at [582, 32] on label at bounding box center [592, 33] width 21 height 9
click at [369, 142] on span at bounding box center [370, 144] width 14 height 17
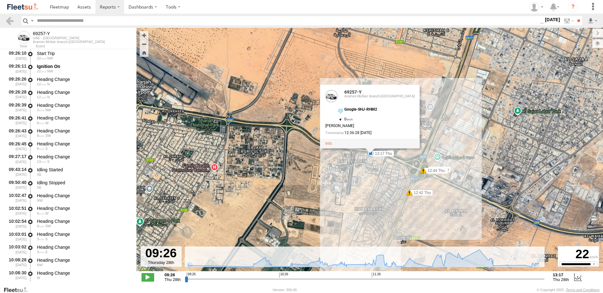
drag, startPoint x: 153, startPoint y: 276, endPoint x: 220, endPoint y: 279, distance: 67.1
click at [153, 276] on span at bounding box center [147, 277] width 13 height 8
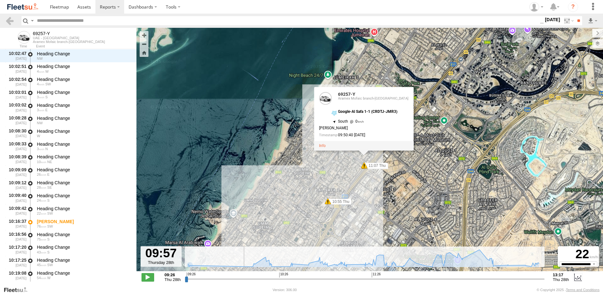
click at [234, 279] on input "range" at bounding box center [365, 279] width 360 height 6
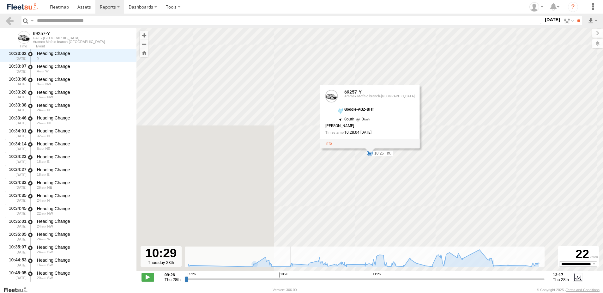
click at [283, 278] on input "range" at bounding box center [365, 279] width 360 height 6
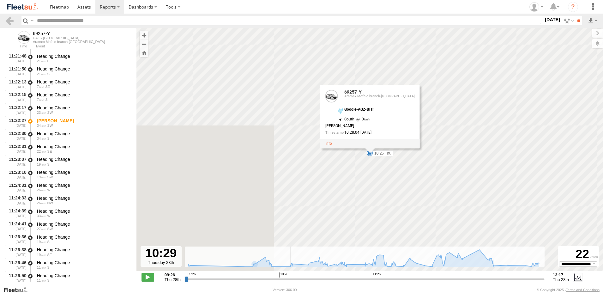
drag, startPoint x: 322, startPoint y: 280, endPoint x: 400, endPoint y: 278, distance: 78.0
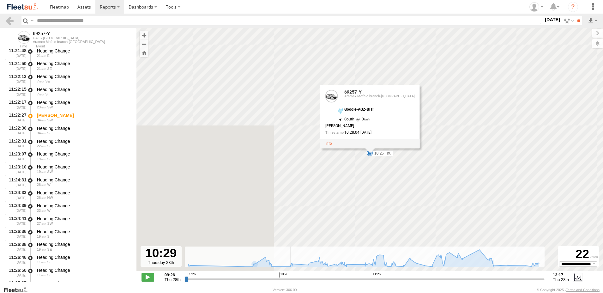
click at [369, 281] on input "range" at bounding box center [365, 279] width 360 height 6
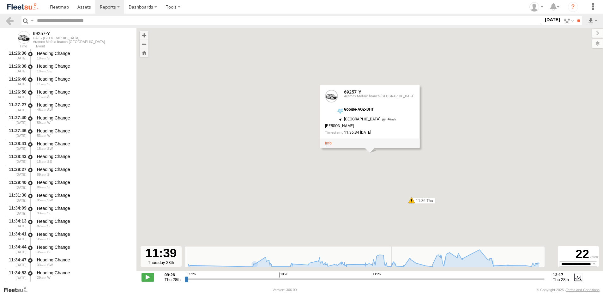
drag, startPoint x: 391, startPoint y: 279, endPoint x: 399, endPoint y: 279, distance: 8.2
click at [397, 279] on input "range" at bounding box center [365, 279] width 360 height 6
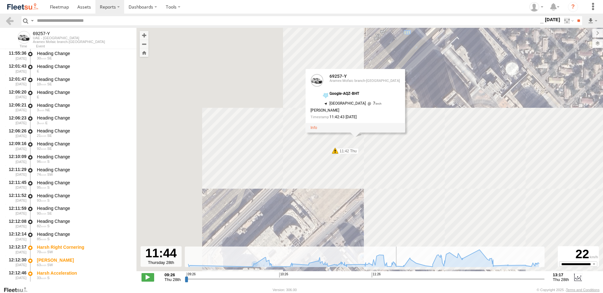
drag, startPoint x: 412, startPoint y: 279, endPoint x: 420, endPoint y: 279, distance: 8.5
click at [418, 279] on input "range" at bounding box center [365, 279] width 360 height 6
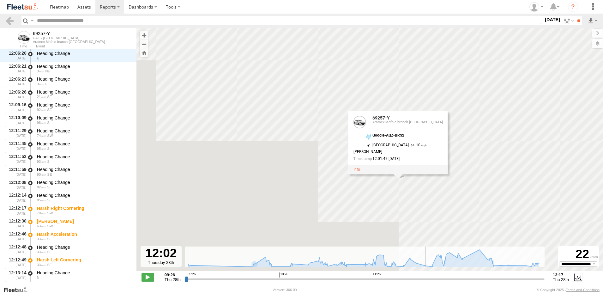
click at [426, 279] on input "range" at bounding box center [365, 279] width 360 height 6
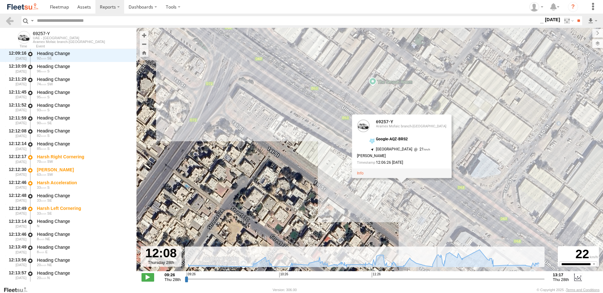
click at [435, 279] on input "range" at bounding box center [365, 279] width 360 height 6
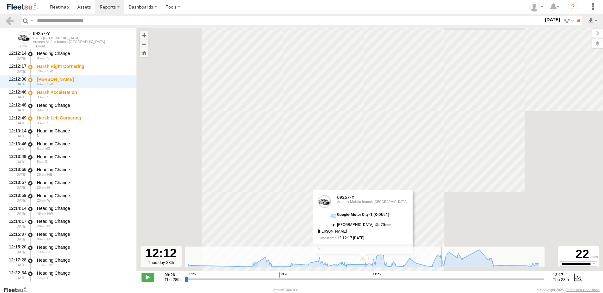
click at [442, 279] on input "range" at bounding box center [365, 279] width 360 height 6
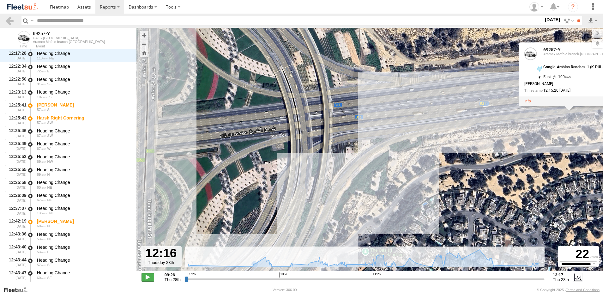
click at [141, 275] on span at bounding box center [147, 277] width 13 height 8
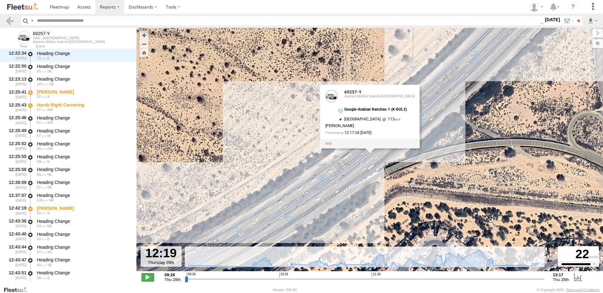
click at [141, 275] on span at bounding box center [147, 277] width 13 height 8
click at [147, 277] on span at bounding box center [147, 277] width 13 height 8
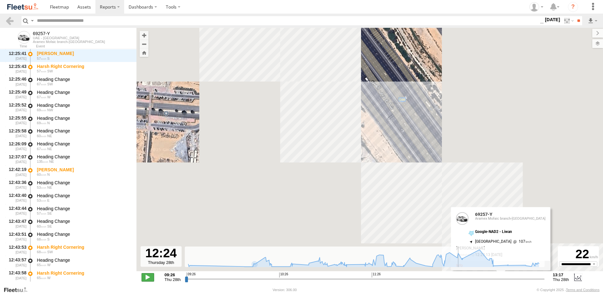
type input "**********"
click at [147, 277] on span at bounding box center [147, 277] width 13 height 8
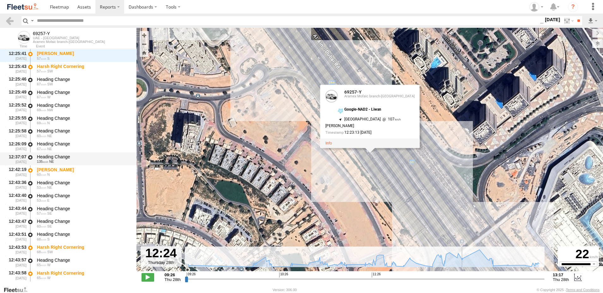
click at [63, 157] on div "Heading Change" at bounding box center [83, 157] width 93 height 6
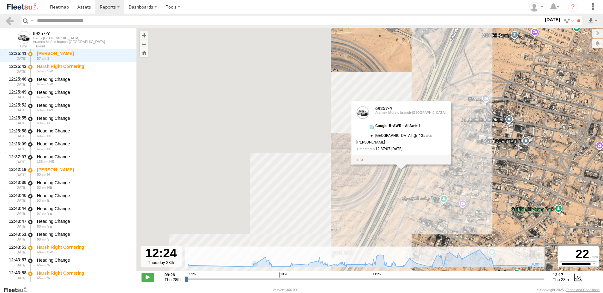
drag, startPoint x: 251, startPoint y: 190, endPoint x: 357, endPoint y: 197, distance: 106.7
click at [357, 197] on div "69257-Y 10:16 Thu 10:19 Thu 10:26 Thu 11:36 Thu 11:42 Thu 12:12 Thu 12:12 Thu 1…" at bounding box center [369, 153] width 466 height 250
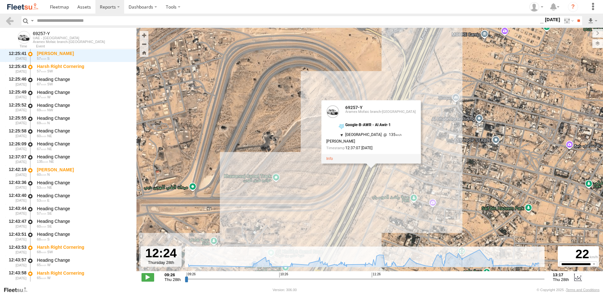
drag, startPoint x: 351, startPoint y: 201, endPoint x: 337, endPoint y: 196, distance: 14.7
click at [337, 196] on div "69257-Y 10:16 Thu 10:19 Thu 10:26 Thu 11:36 Thu 11:42 Thu 12:12 Thu 12:12 Thu 1…" at bounding box center [369, 153] width 466 height 250
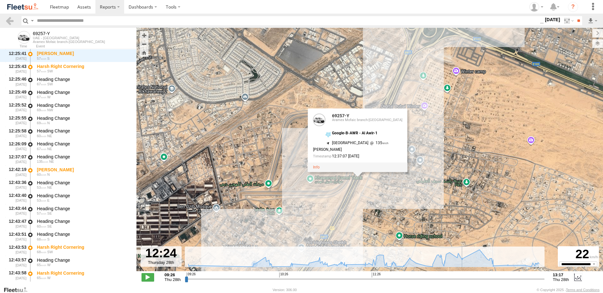
drag, startPoint x: 339, startPoint y: 201, endPoint x: 345, endPoint y: 188, distance: 15.0
click at [345, 188] on div "69257-Y 10:16 Thu 10:19 Thu 10:26 Thu 11:36 Thu 11:42 Thu 12:12 Thu 12:12 Thu 1…" at bounding box center [369, 153] width 466 height 250
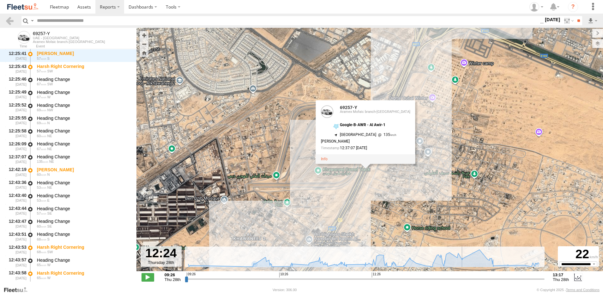
drag, startPoint x: 342, startPoint y: 204, endPoint x: 348, endPoint y: 203, distance: 6.2
click at [348, 203] on div "69257-Y 10:16 Thu 10:19 Thu 10:26 Thu 11:36 Thu 11:42 Thu 12:12 Thu 12:12 Thu 1…" at bounding box center [369, 153] width 466 height 250
